Goal: Task Accomplishment & Management: Use online tool/utility

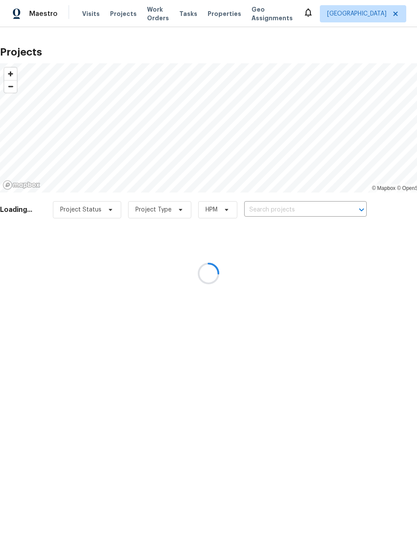
click at [300, 212] on div at bounding box center [208, 273] width 417 height 547
click at [302, 210] on div at bounding box center [208, 273] width 417 height 547
click at [303, 207] on div at bounding box center [208, 273] width 417 height 547
click at [308, 207] on div at bounding box center [208, 273] width 417 height 547
click at [308, 206] on div at bounding box center [208, 273] width 417 height 547
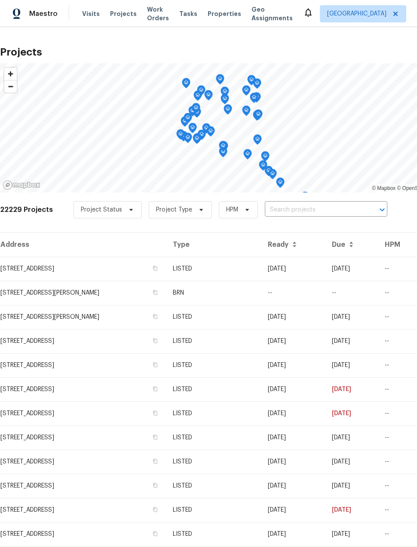
click at [317, 211] on input "text" at bounding box center [314, 209] width 99 height 13
type input "2"
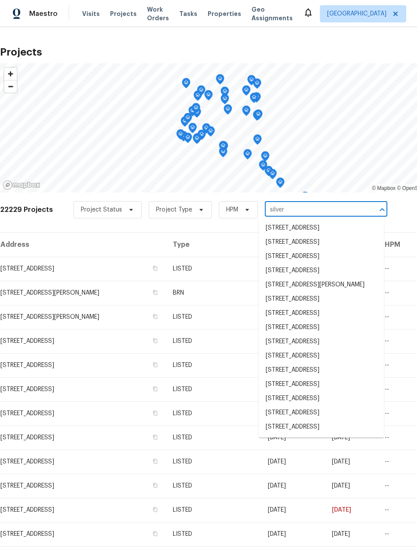
scroll to position [843, 0]
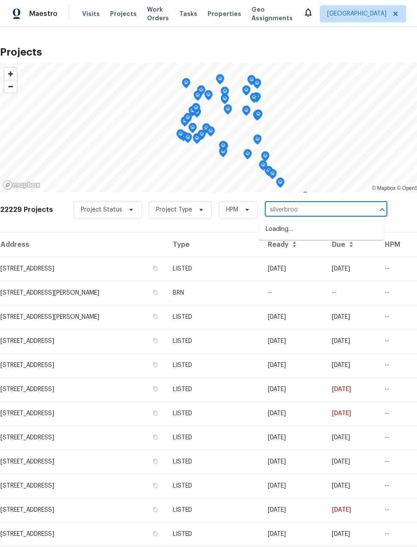
type input "silverbrook"
click at [344, 232] on li "[STREET_ADDRESS]" at bounding box center [321, 229] width 125 height 14
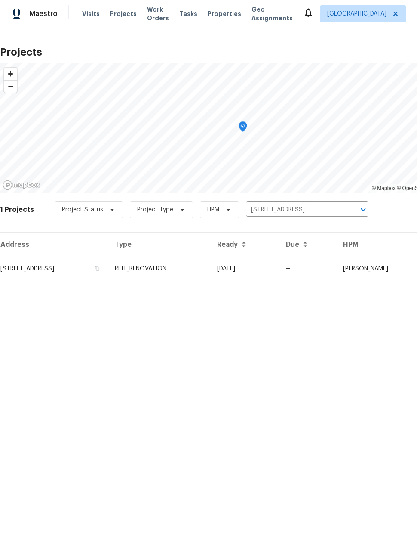
click at [49, 273] on td "[STREET_ADDRESS]" at bounding box center [54, 268] width 108 height 24
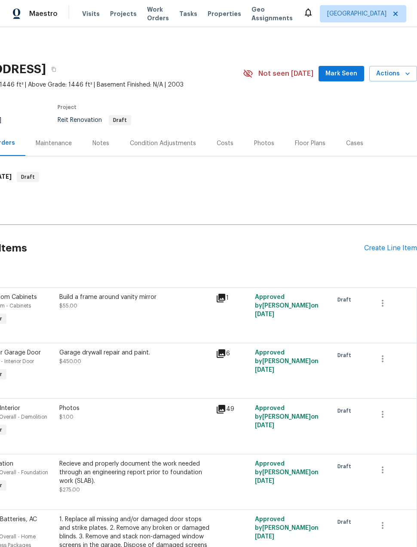
scroll to position [0, 69]
click at [395, 250] on div "Create Line Item" at bounding box center [390, 248] width 53 height 8
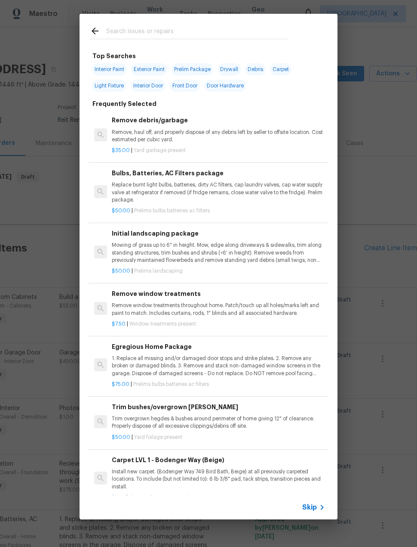
click at [123, 32] on input "text" at bounding box center [197, 32] width 182 height 13
type input "Foundati"
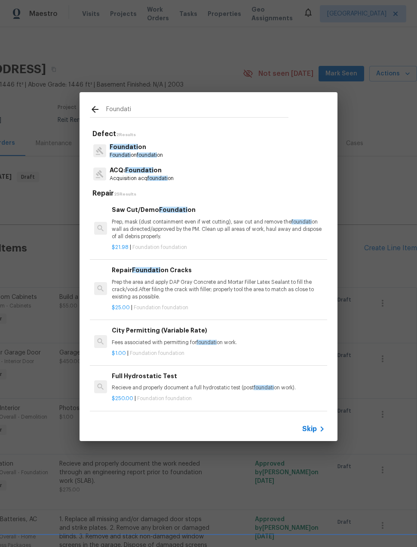
click at [135, 157] on p "Foundati on foundati on" at bounding box center [136, 154] width 53 height 7
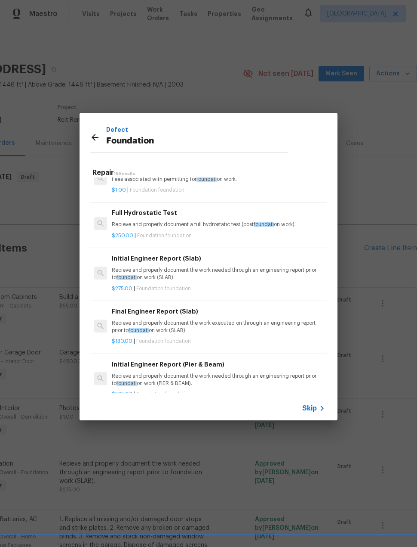
scroll to position [151, 0]
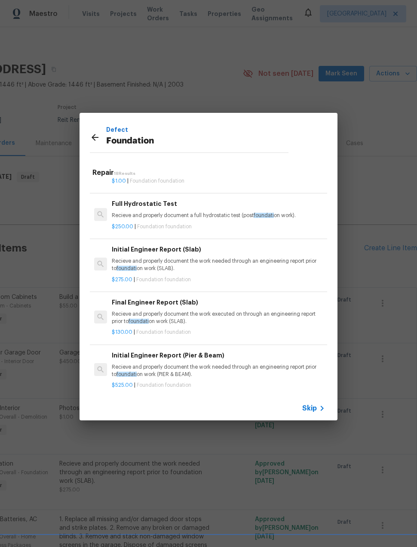
click at [297, 272] on div "$275.00 | Foundation foundation" at bounding box center [218, 277] width 213 height 11
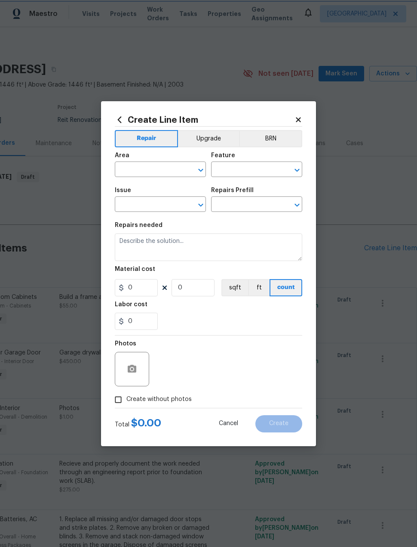
type input "Foundation"
type input "Initial Engineer Report (Slab) $275.00"
type textarea "Recieve and properly document the work needed through an engineering report pri…"
type input "275"
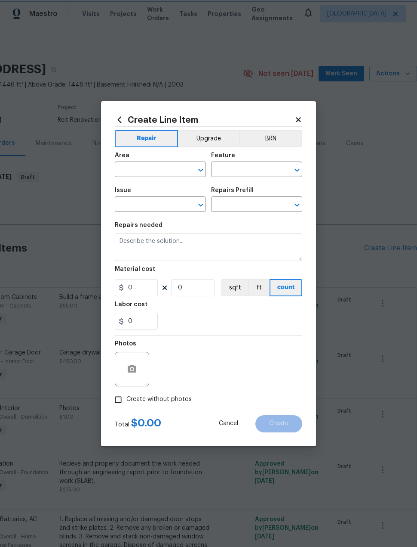
type input "1"
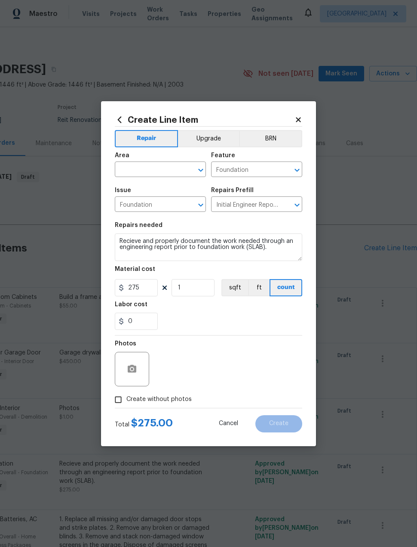
click at [136, 174] on input "text" at bounding box center [148, 170] width 67 height 13
click at [191, 192] on li "Exterior Overall" at bounding box center [160, 189] width 91 height 14
type input "Exterior Overall"
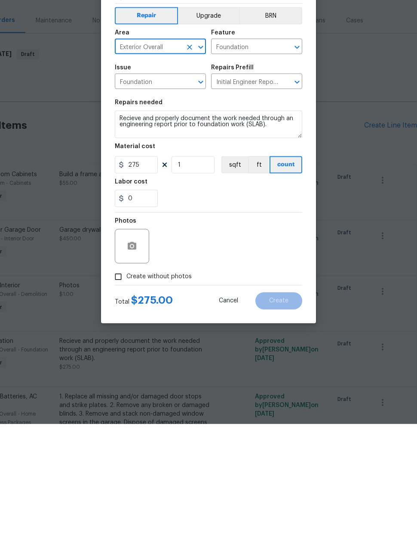
click at [117, 391] on input "Create without photos" at bounding box center [118, 399] width 16 height 16
checkbox input "true"
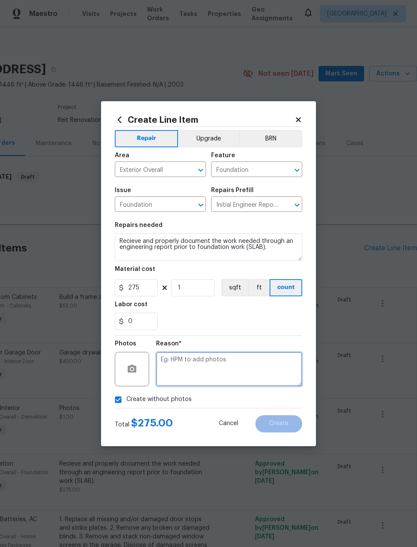
click at [233, 371] on textarea at bounding box center [229, 369] width 146 height 34
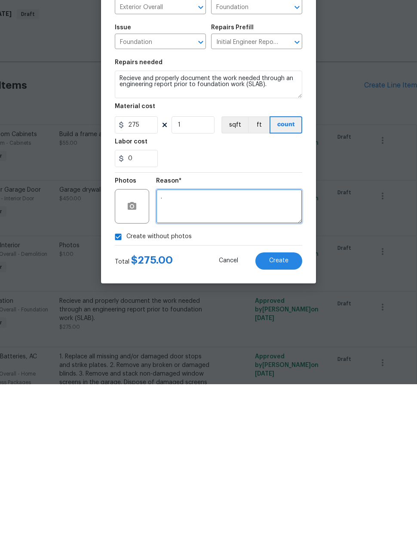
type textarea "."
click at [296, 415] on button "Create" at bounding box center [279, 423] width 47 height 17
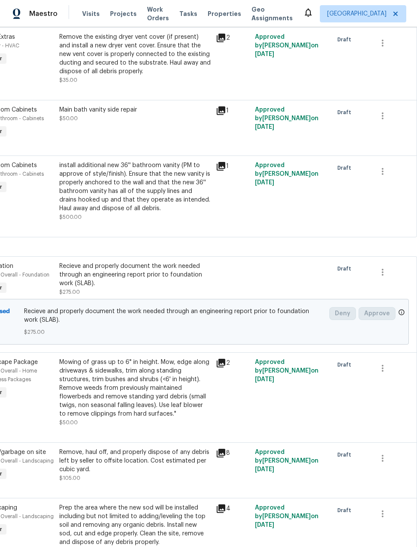
scroll to position [1428, 69]
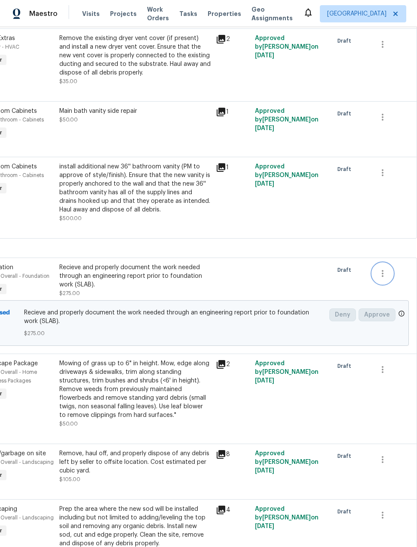
click at [381, 268] on icon "button" at bounding box center [383, 273] width 10 height 10
click at [398, 243] on li "Cancel" at bounding box center [389, 239] width 33 height 14
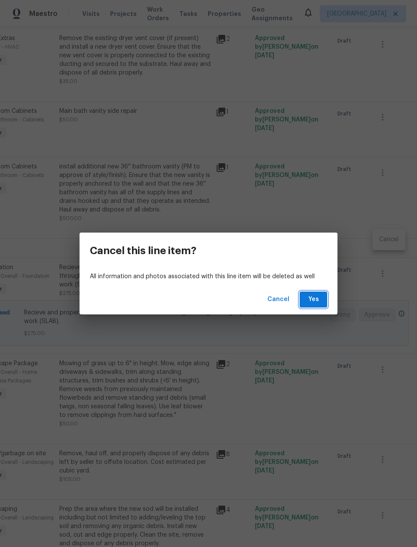
click at [325, 301] on button "Yes" at bounding box center [314, 299] width 28 height 16
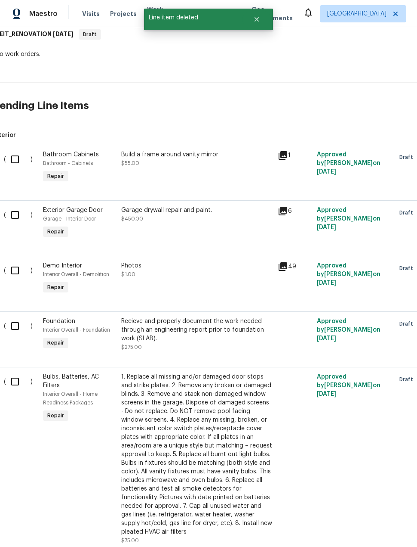
scroll to position [142, 6]
click at [22, 317] on input "checkbox" at bounding box center [19, 326] width 25 height 18
checkbox input "true"
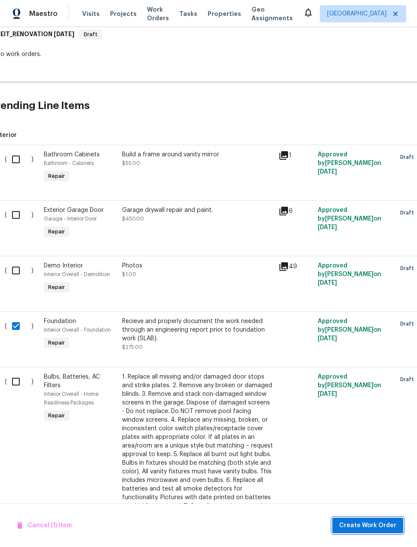
click at [389, 526] on span "Create Work Order" at bounding box center [368, 525] width 57 height 11
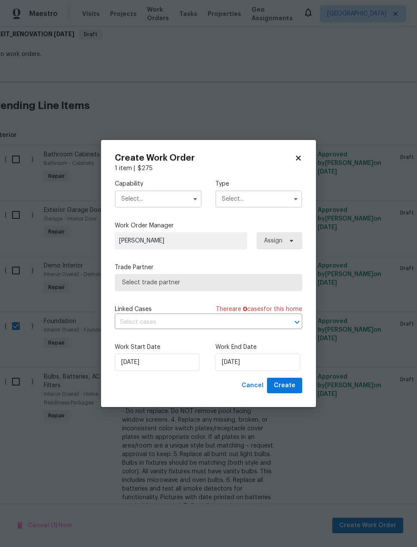
click at [254, 206] on input "text" at bounding box center [259, 198] width 87 height 17
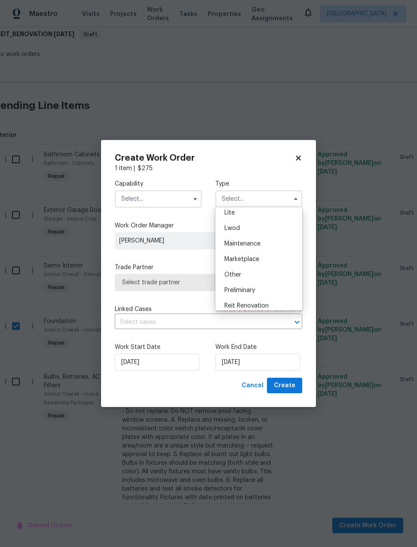
scroll to position [129, 0]
click at [277, 294] on div "Reit Renovation" at bounding box center [259, 288] width 83 height 15
type input "Reit Renovation"
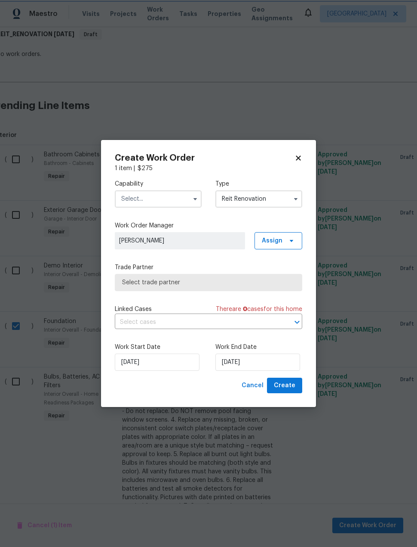
scroll to position [0, 0]
click at [170, 205] on input "text" at bounding box center [158, 198] width 87 height 17
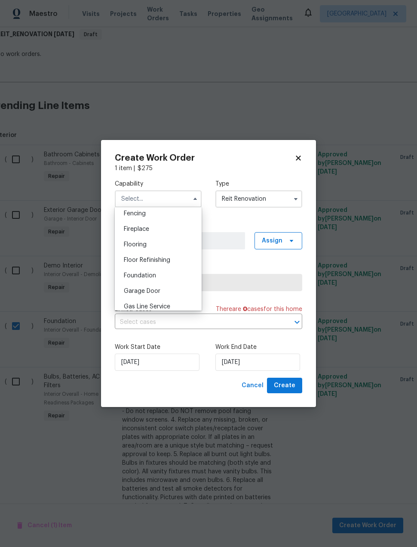
scroll to position [308, 0]
click at [166, 279] on div "Foundation" at bounding box center [158, 273] width 83 height 15
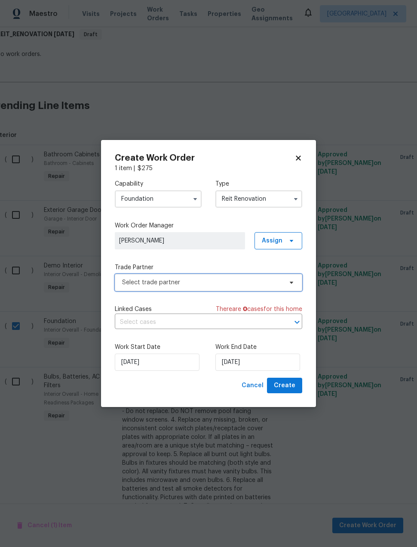
click at [261, 284] on span "Select trade partner" at bounding box center [202, 282] width 161 height 9
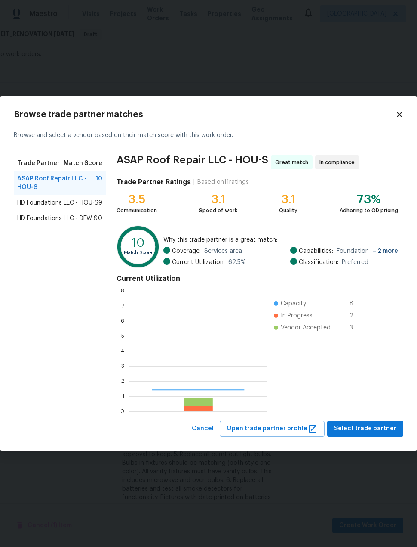
scroll to position [120, 139]
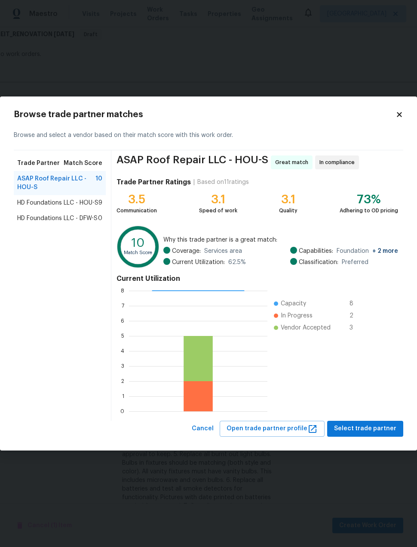
click at [396, 118] on icon at bounding box center [400, 115] width 8 height 8
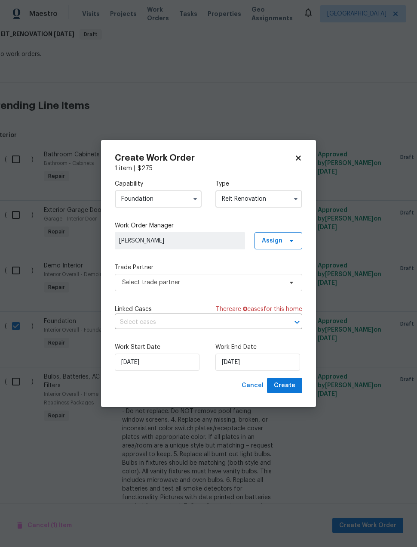
click at [166, 203] on input "Foundation" at bounding box center [158, 198] width 87 height 17
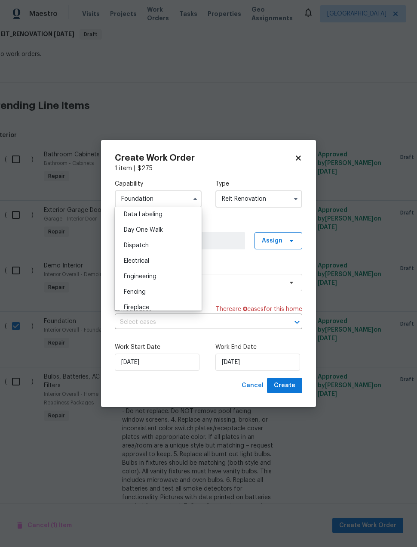
scroll to position [241, 0]
click at [174, 268] on div "Engineering" at bounding box center [158, 262] width 83 height 15
type input "Engineering"
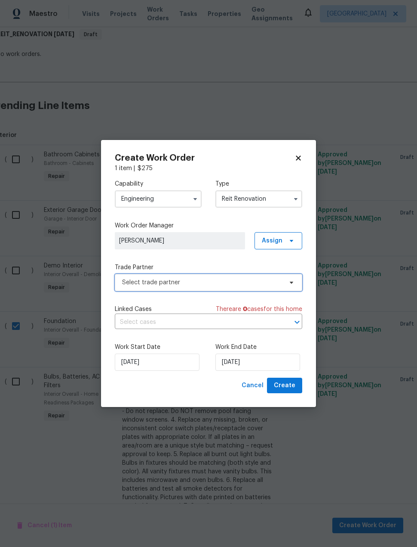
click at [246, 288] on span "Select trade partner" at bounding box center [209, 282] width 188 height 17
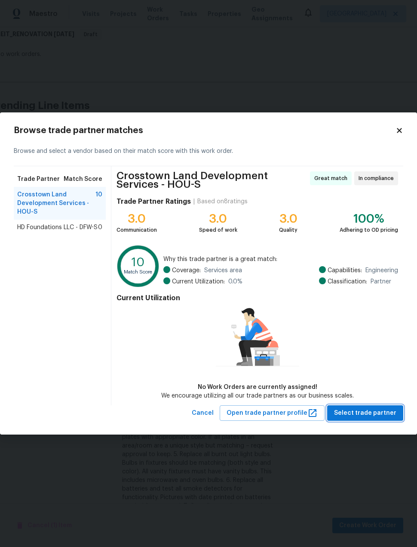
click at [394, 417] on span "Select trade partner" at bounding box center [365, 413] width 62 height 11
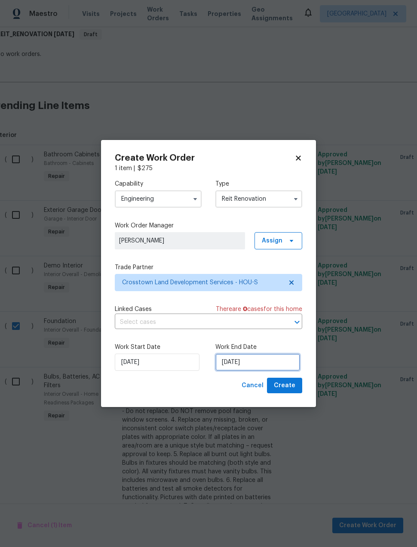
click at [284, 367] on input "[DATE]" at bounding box center [258, 361] width 85 height 17
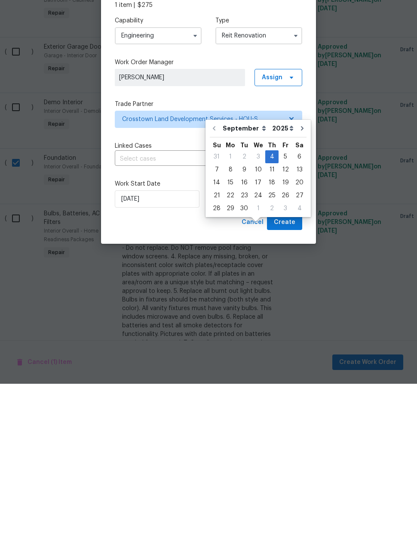
scroll to position [33, 0]
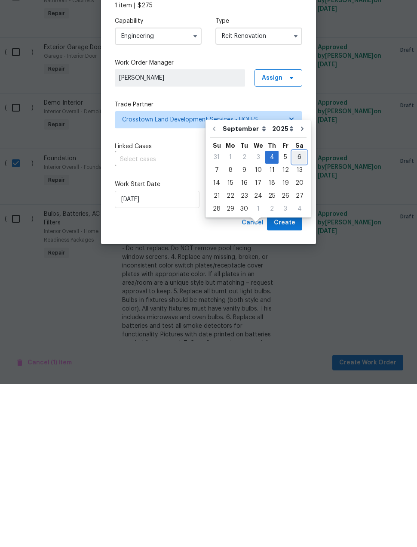
click at [298, 314] on div "6" at bounding box center [300, 320] width 14 height 12
type input "[DATE]"
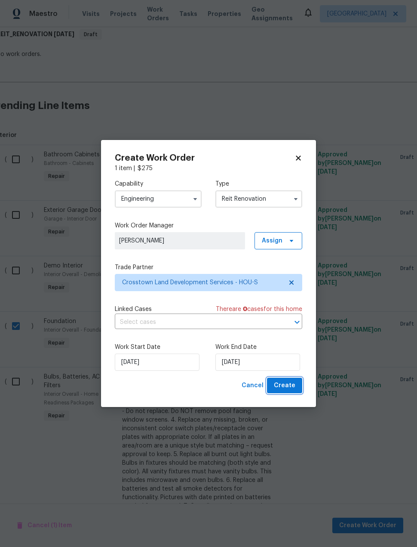
click at [298, 391] on button "Create" at bounding box center [284, 385] width 35 height 16
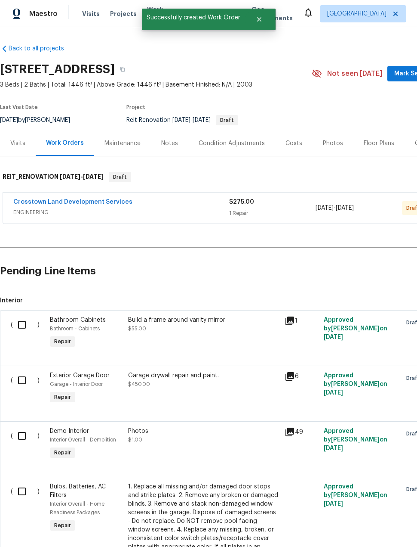
scroll to position [0, 0]
click at [99, 199] on link "Crosstown Land Development Services" at bounding box center [72, 202] width 119 height 6
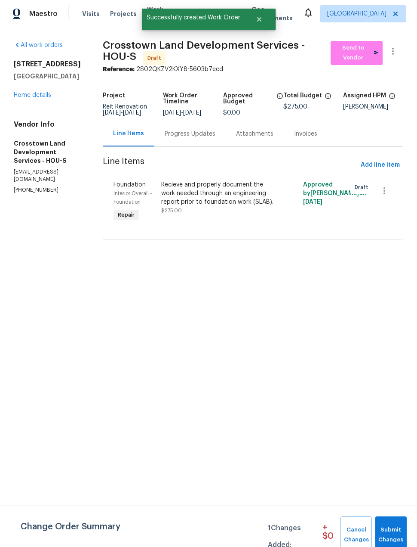
click at [219, 144] on div "Progress Updates" at bounding box center [189, 133] width 71 height 25
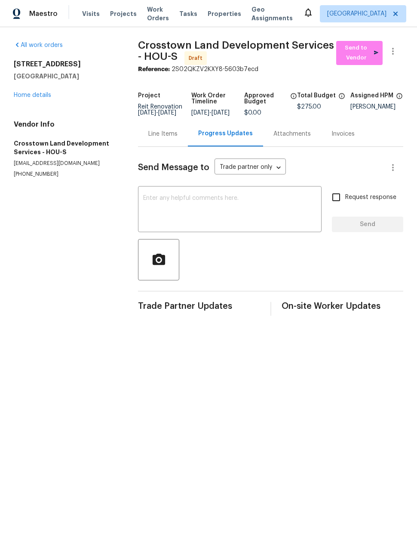
click at [185, 212] on textarea at bounding box center [229, 210] width 173 height 30
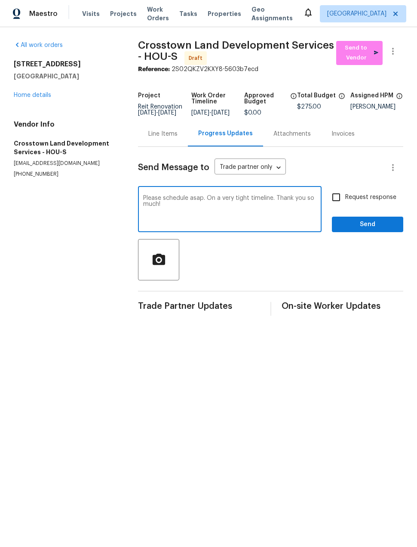
type textarea "Please schedule asap. On a very tight timeline. Thank you so much!"
click at [339, 205] on input "Request response" at bounding box center [336, 197] width 18 height 18
checkbox input "true"
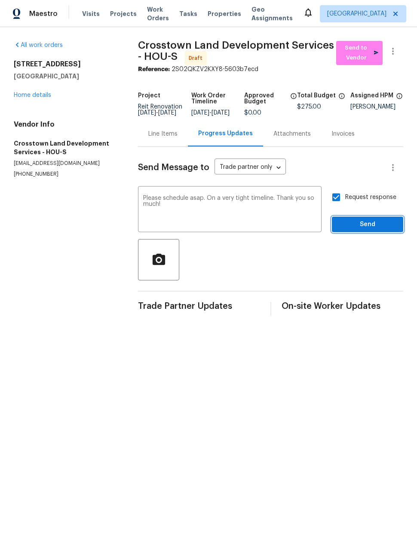
click at [372, 230] on span "Send" at bounding box center [368, 224] width 58 height 11
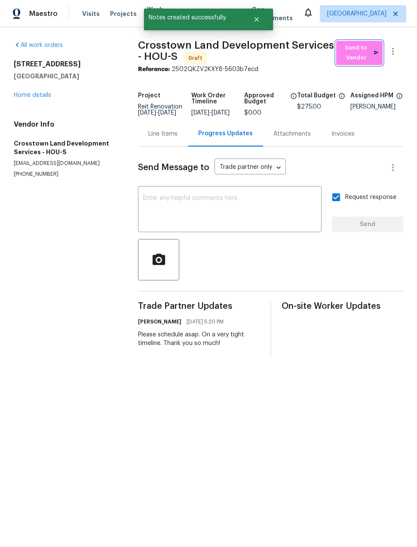
click at [364, 53] on span "Send to Vendor" at bounding box center [360, 53] width 38 height 20
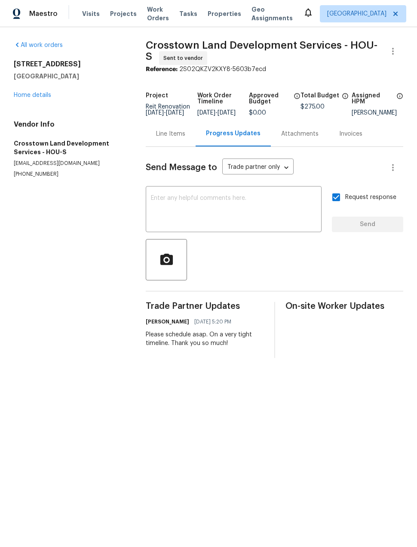
click at [49, 92] on link "Home details" at bounding box center [32, 95] width 37 height 6
